Goal: Find specific page/section: Find specific page/section

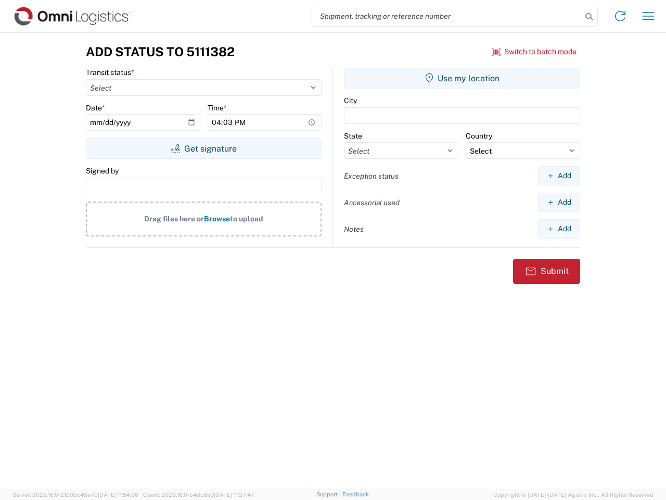
click at [447, 16] on input "search" at bounding box center [447, 16] width 270 height 20
click at [589, 17] on icon at bounding box center [589, 16] width 15 height 15
click at [620, 16] on icon at bounding box center [620, 16] width 17 height 17
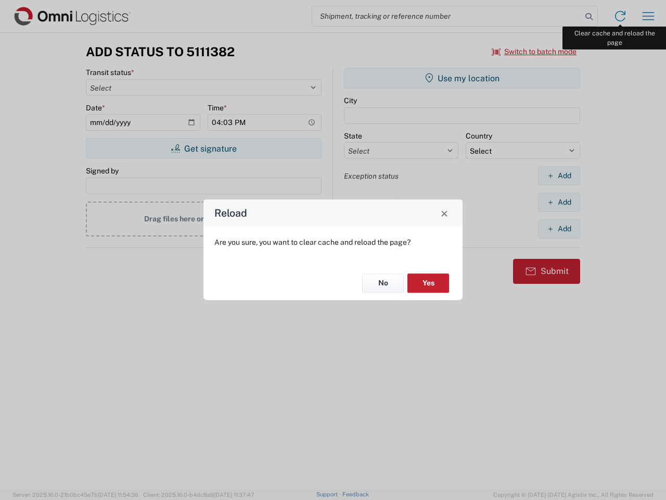
click at [649, 16] on div "Reload Are you sure, you want to clear cache and reload the page? No Yes" at bounding box center [333, 250] width 666 height 500
click at [535, 52] on div "Reload Are you sure, you want to clear cache and reload the page? No Yes" at bounding box center [333, 250] width 666 height 500
click at [204, 148] on div "Reload Are you sure, you want to clear cache and reload the page? No Yes" at bounding box center [333, 250] width 666 height 500
click at [462, 78] on div "Reload Are you sure, you want to clear cache and reload the page? No Yes" at bounding box center [333, 250] width 666 height 500
click at [559, 175] on div "Reload Are you sure, you want to clear cache and reload the page? No Yes" at bounding box center [333, 250] width 666 height 500
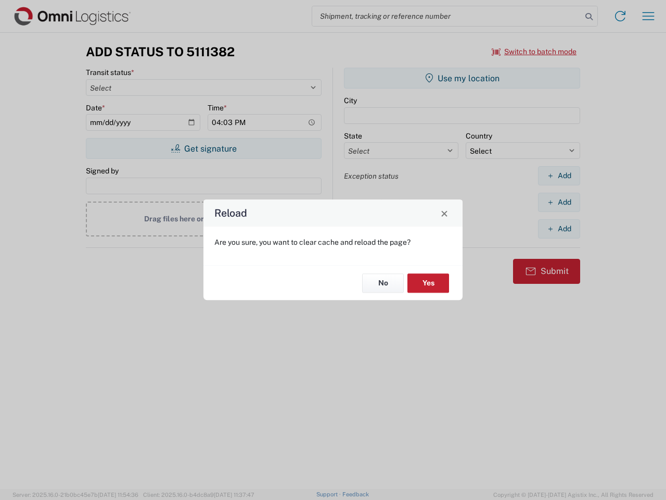
click at [559, 202] on div "Reload Are you sure, you want to clear cache and reload the page? No Yes" at bounding box center [333, 250] width 666 height 500
click at [559, 229] on div "Reload Are you sure, you want to clear cache and reload the page? No Yes" at bounding box center [333, 250] width 666 height 500
